Goal: Information Seeking & Learning: Learn about a topic

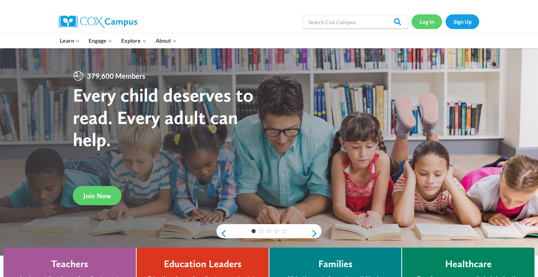
click at [428, 25] on link "Log In" at bounding box center [426, 21] width 30 height 14
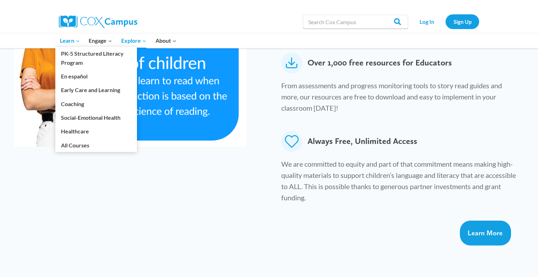
scroll to position [377, 0]
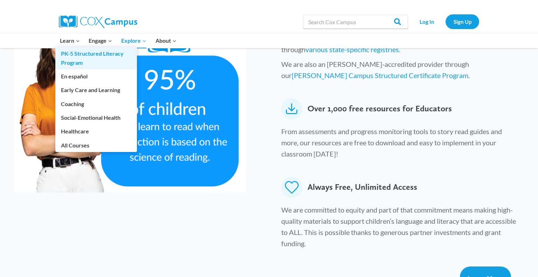
click at [73, 61] on link "PK-5 Structured Literacy Program" at bounding box center [96, 58] width 82 height 22
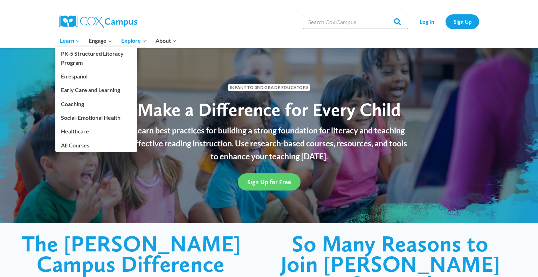
click at [72, 42] on span "Learn Expand" at bounding box center [70, 40] width 20 height 9
click at [72, 56] on link "PK-5 Structured Literacy Program" at bounding box center [96, 58] width 82 height 22
